Goal: Task Accomplishment & Management: Use online tool/utility

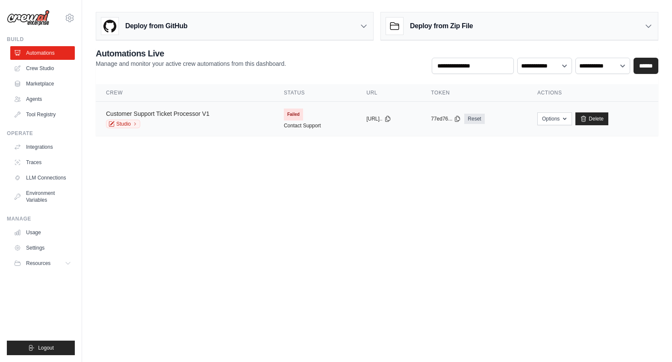
click at [147, 111] on link "Customer Support Ticket Processor V1" at bounding box center [157, 113] width 103 height 7
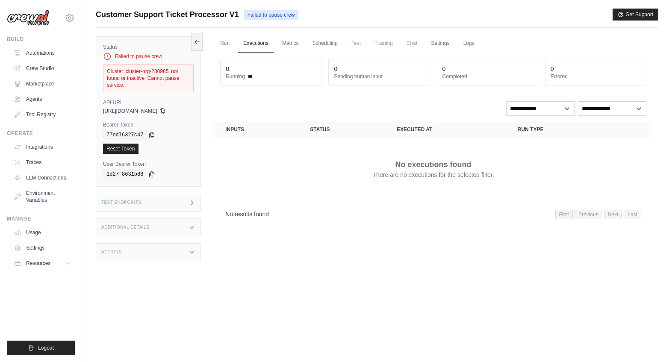
click at [153, 111] on span "[URL][DOMAIN_NAME]" at bounding box center [130, 111] width 54 height 7
click at [165, 112] on icon at bounding box center [162, 111] width 5 height 6
click at [47, 54] on link "Automations" at bounding box center [43, 53] width 65 height 14
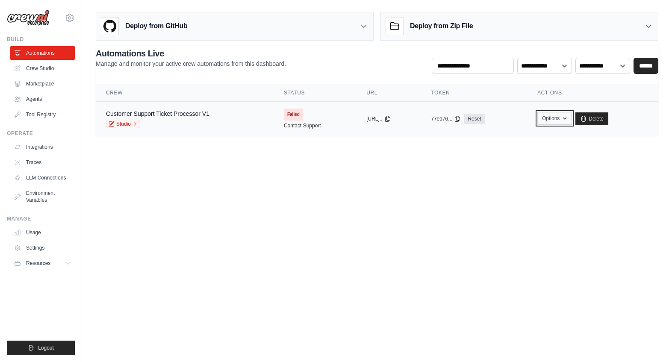
click at [564, 116] on button "Options" at bounding box center [555, 118] width 35 height 13
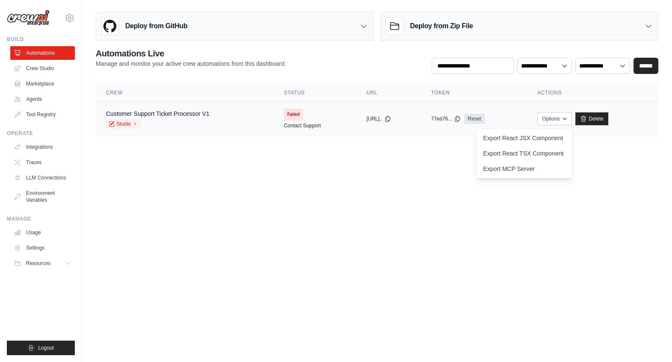
drag, startPoint x: 421, startPoint y: 196, endPoint x: 295, endPoint y: 133, distance: 141.7
click at [421, 196] on body "felipe.paniago@hagens.com.br Settings Build Automations Crew Studio" at bounding box center [336, 181] width 672 height 362
click at [185, 112] on link "Customer Support Ticket Processor V1" at bounding box center [157, 113] width 103 height 7
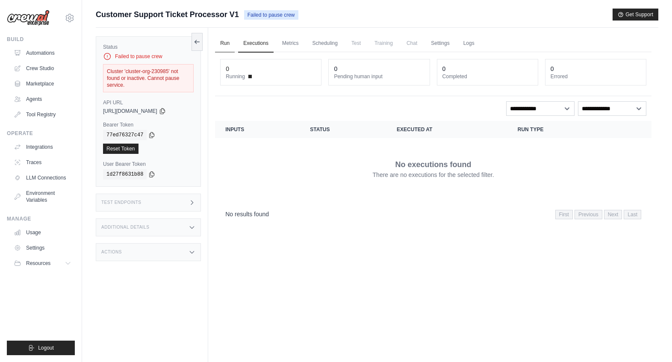
click at [224, 43] on link "Run" at bounding box center [225, 44] width 20 height 18
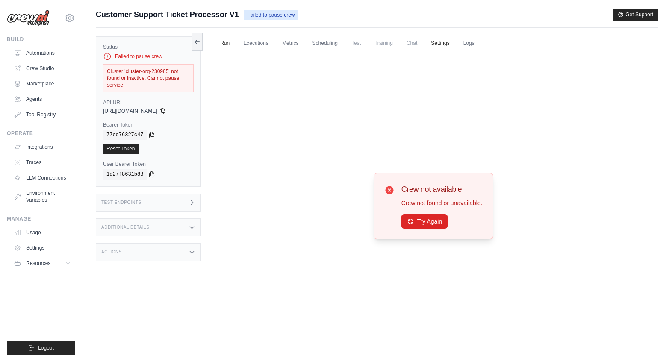
click at [443, 43] on link "Settings" at bounding box center [440, 44] width 29 height 18
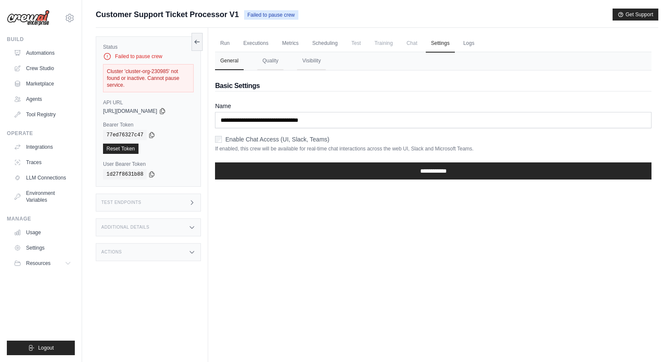
click at [409, 43] on span "Chat" at bounding box center [412, 43] width 21 height 17
click at [30, 63] on link "Crew Studio" at bounding box center [43, 69] width 65 height 14
click at [45, 80] on link "Marketplace" at bounding box center [43, 84] width 65 height 14
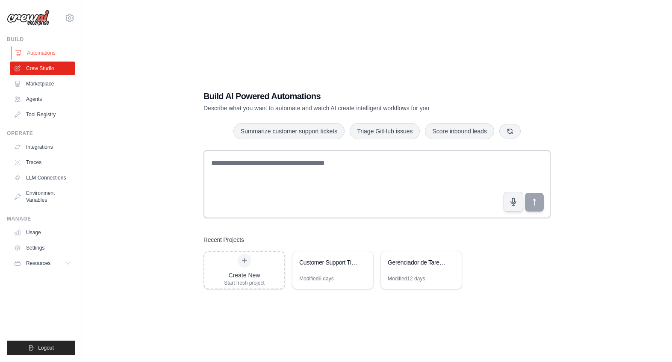
click at [44, 52] on link "Automations" at bounding box center [43, 53] width 65 height 14
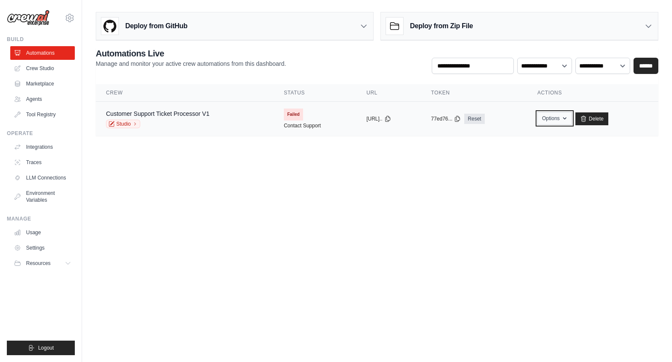
click at [558, 117] on button "Options" at bounding box center [555, 118] width 35 height 13
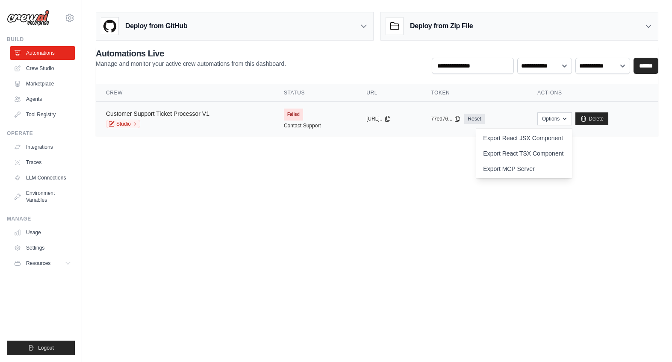
click at [148, 115] on link "Customer Support Ticket Processor V1" at bounding box center [157, 113] width 103 height 7
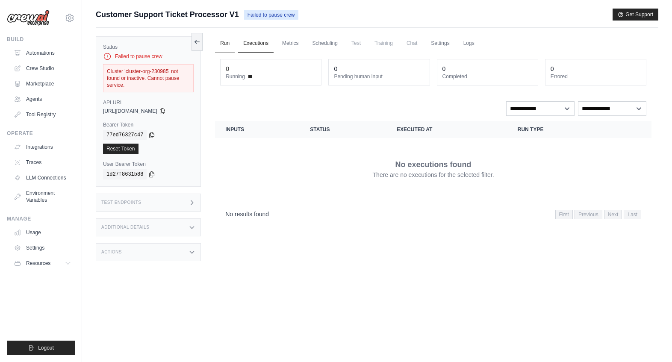
click at [224, 44] on link "Run" at bounding box center [225, 44] width 20 height 18
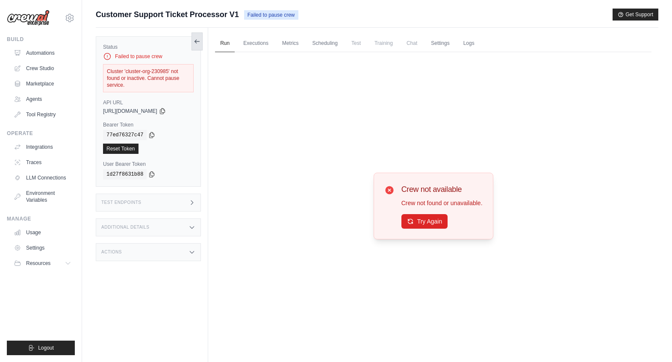
click at [194, 40] on icon at bounding box center [197, 41] width 7 height 7
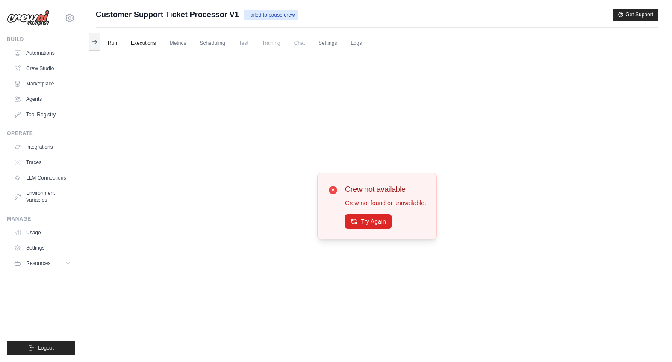
click at [142, 42] on link "Executions" at bounding box center [143, 44] width 35 height 18
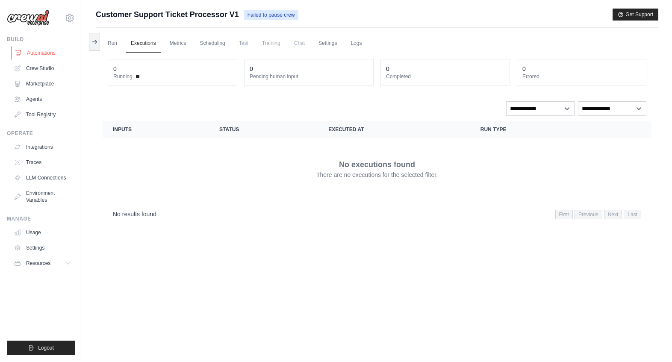
click at [58, 56] on link "Automations" at bounding box center [43, 53] width 65 height 14
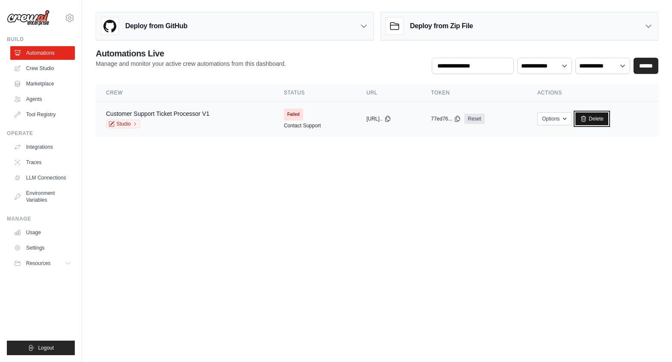
click at [586, 116] on icon at bounding box center [584, 119] width 5 height 6
